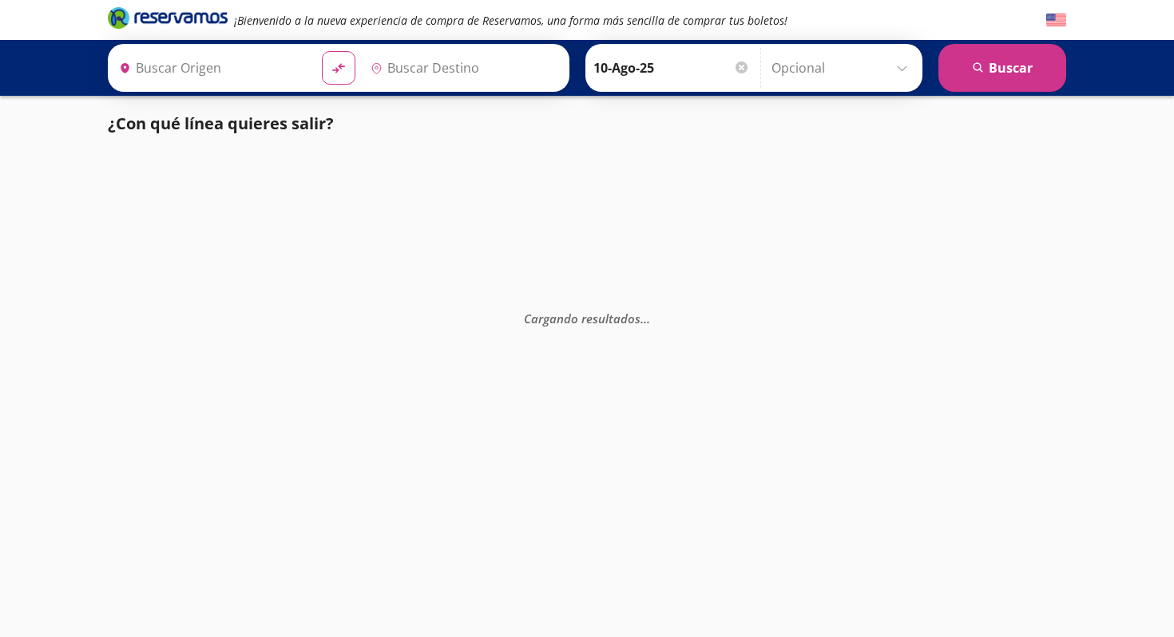
type input "[GEOGRAPHIC_DATA], [GEOGRAPHIC_DATA]"
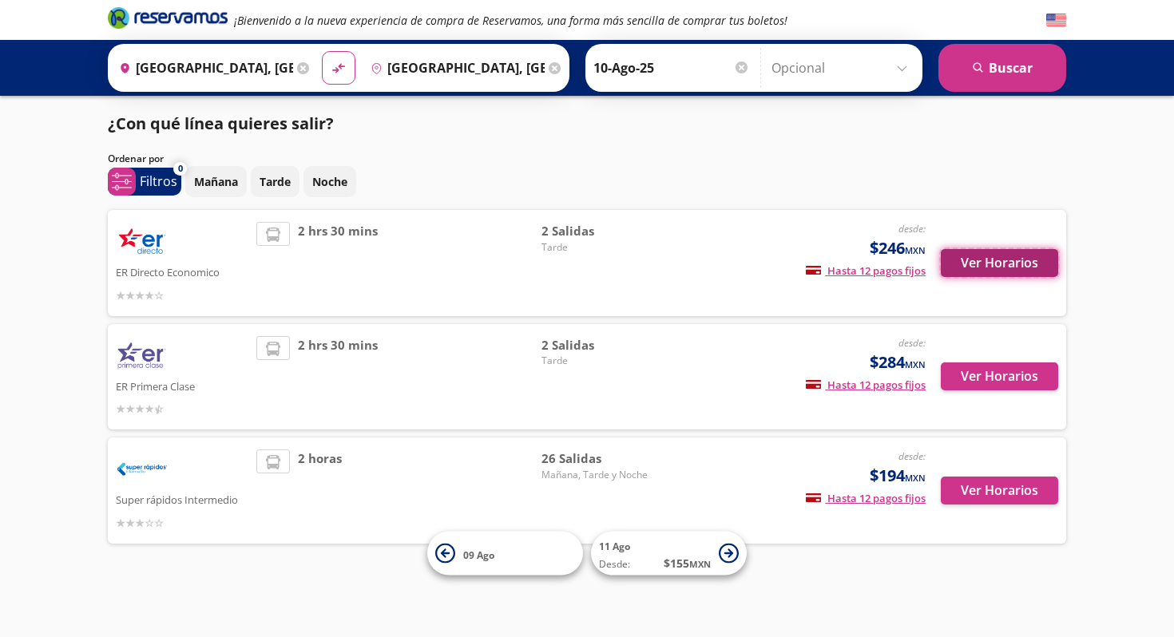
click at [999, 270] on button "Ver Horarios" at bounding box center [999, 263] width 117 height 28
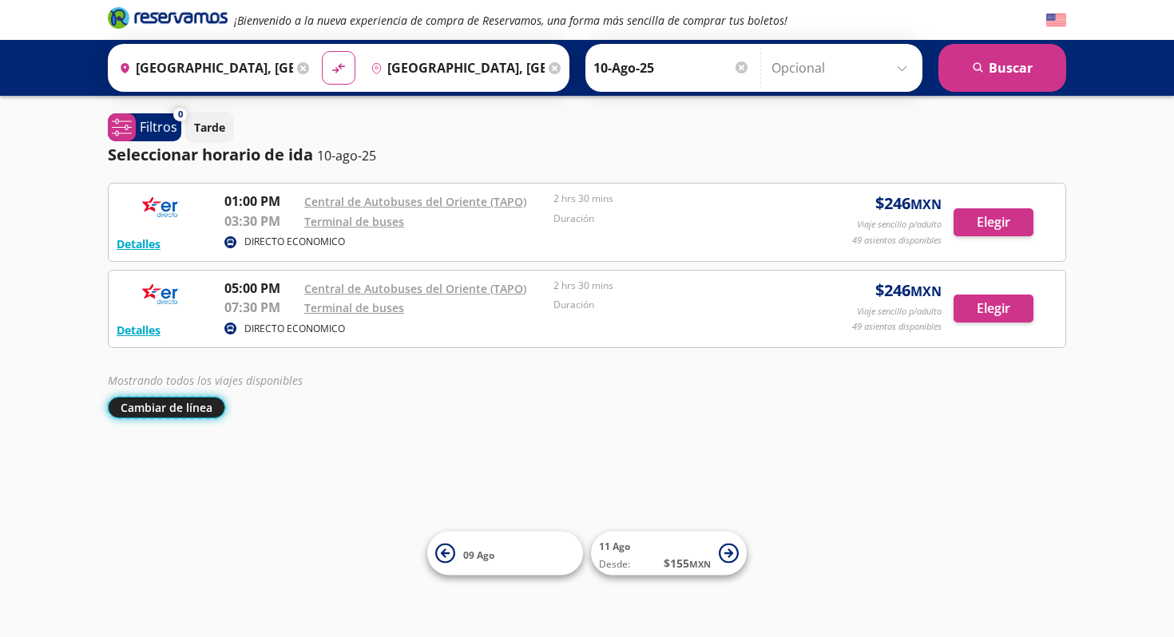
click at [174, 418] on button "Cambiar de línea" at bounding box center [166, 408] width 117 height 22
